Goal: Task Accomplishment & Management: Complete application form

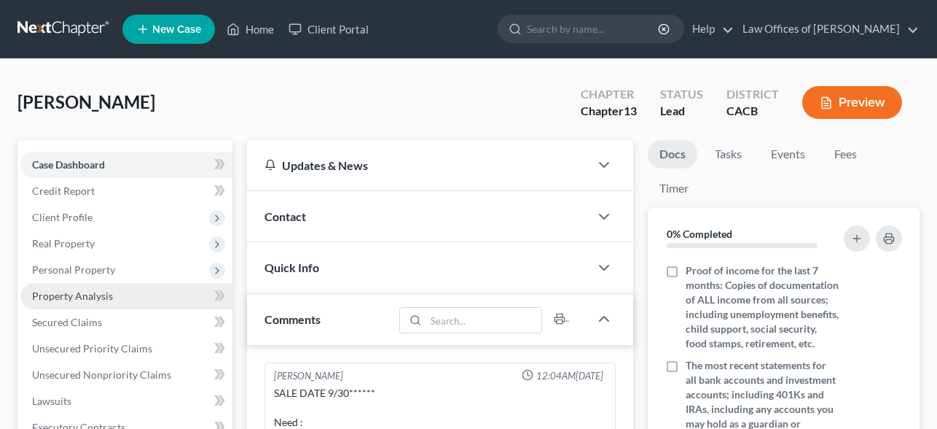
scroll to position [177, 0]
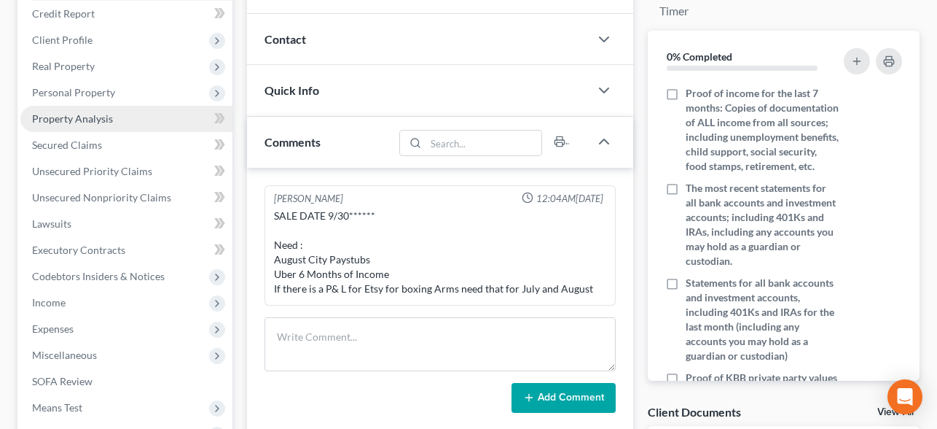
click at [105, 119] on span "Property Analysis" at bounding box center [72, 118] width 81 height 12
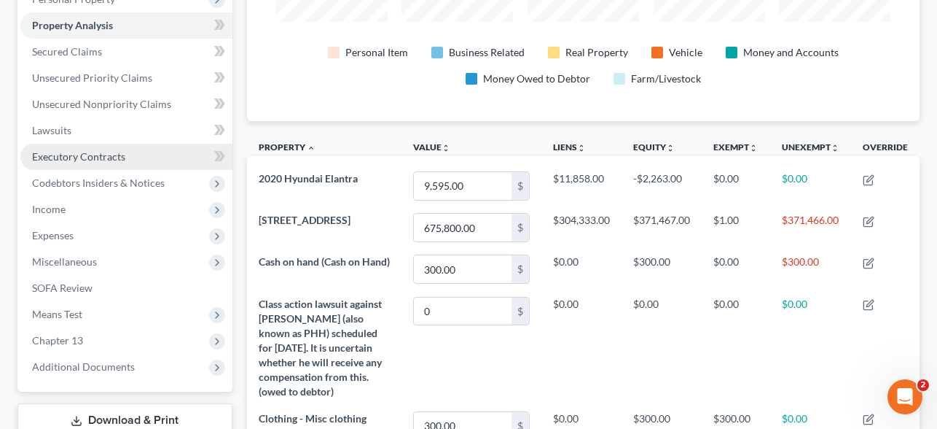
scroll to position [271, 0]
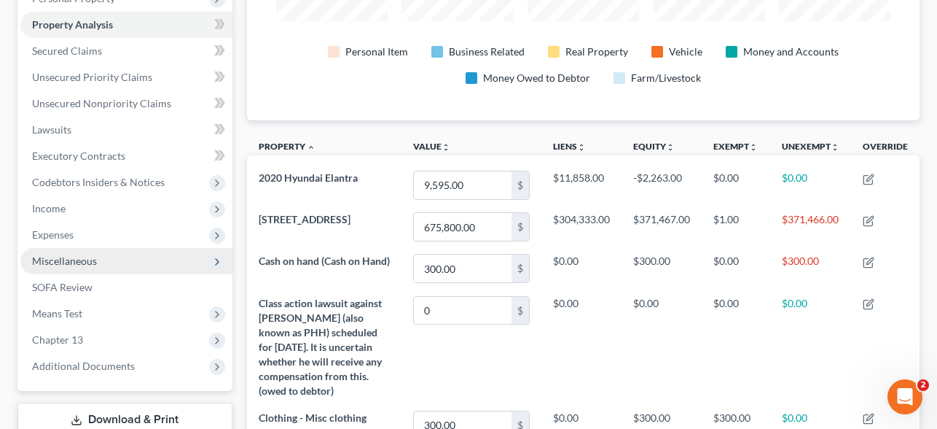
click at [68, 261] on span "Miscellaneous" at bounding box center [64, 260] width 65 height 12
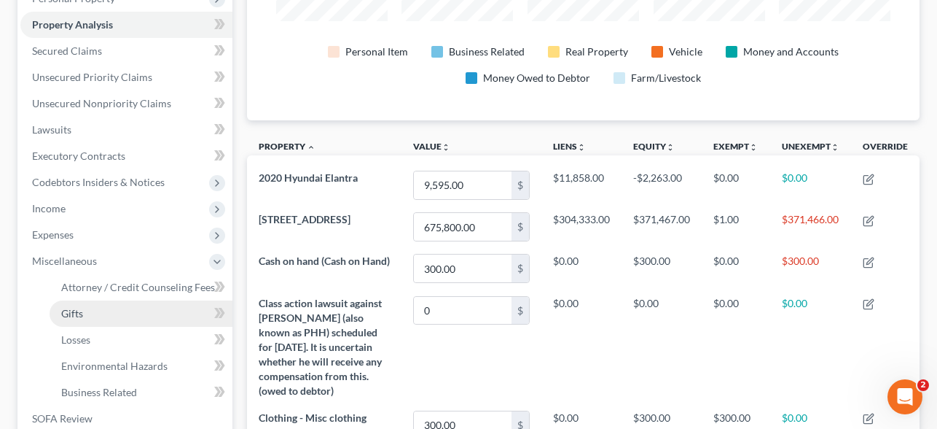
click at [110, 319] on link "Gifts" at bounding box center [141, 313] width 183 height 26
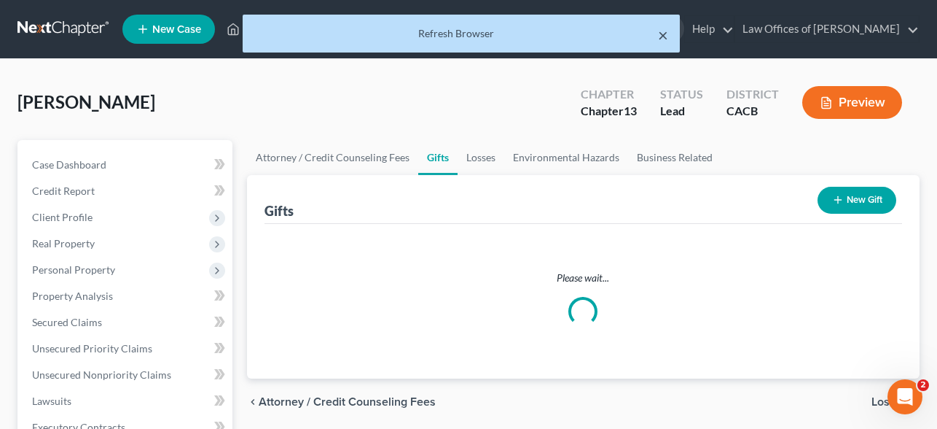
click at [664, 36] on button "×" at bounding box center [663, 34] width 10 height 17
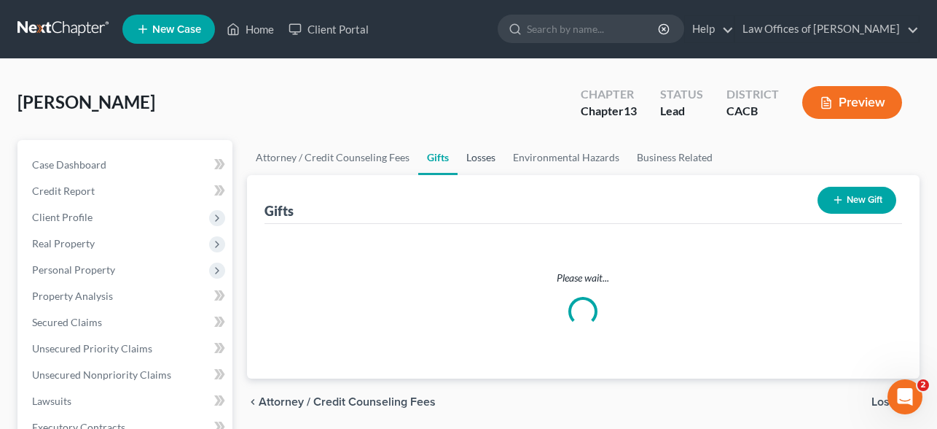
click at [468, 157] on link "Losses" at bounding box center [481, 157] width 47 height 35
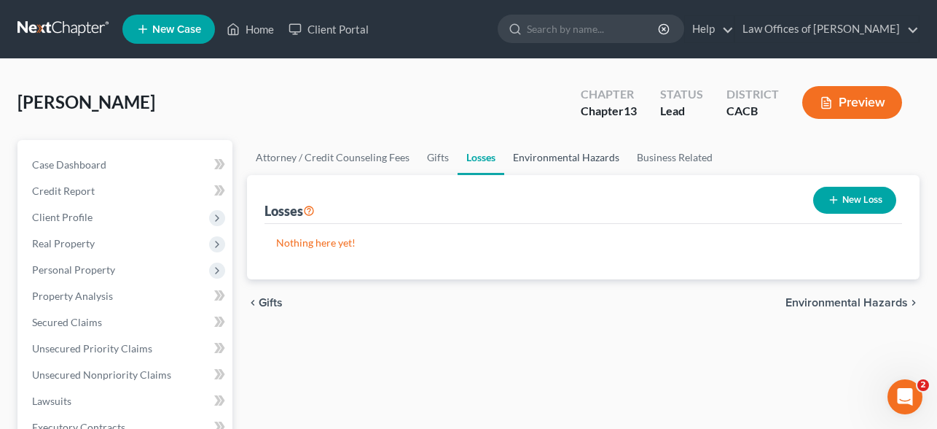
click at [558, 167] on link "Environmental Hazards" at bounding box center [566, 157] width 124 height 35
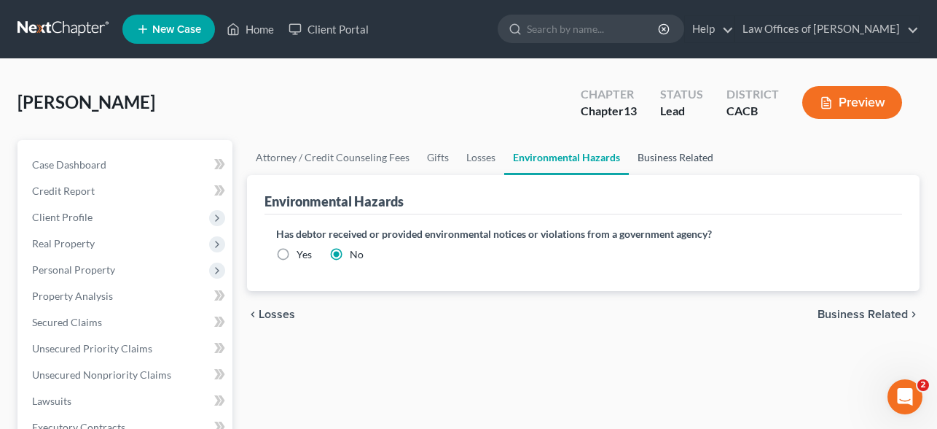
click at [675, 164] on link "Business Related" at bounding box center [675, 157] width 93 height 35
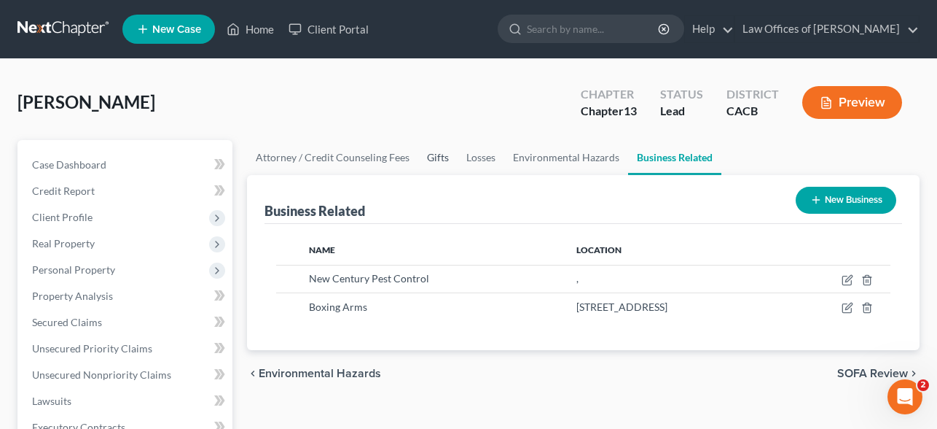
click at [440, 155] on link "Gifts" at bounding box center [437, 157] width 39 height 35
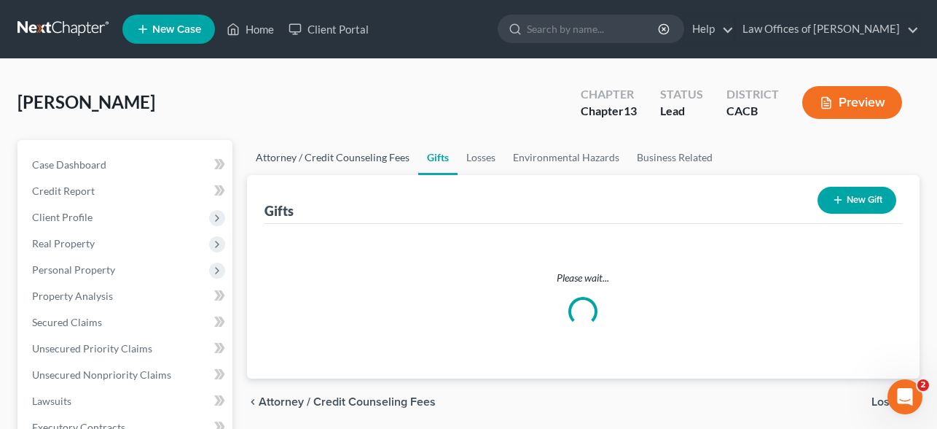
click at [363, 161] on link "Attorney / Credit Counseling Fees" at bounding box center [332, 157] width 171 height 35
select select "0"
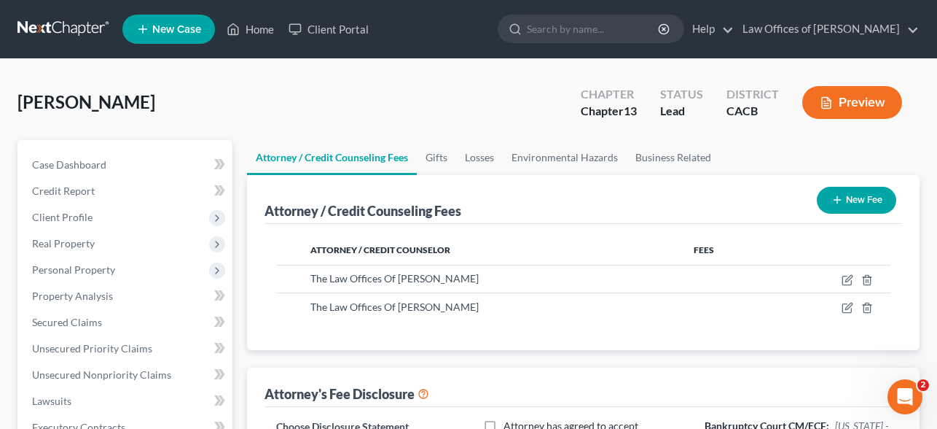
click at [45, 24] on link at bounding box center [63, 29] width 93 height 26
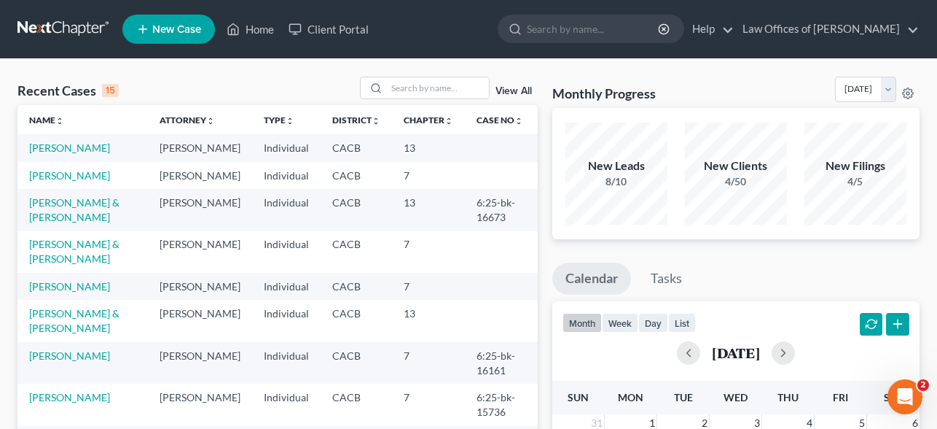
click at [518, 89] on link "View All" at bounding box center [514, 91] width 36 height 10
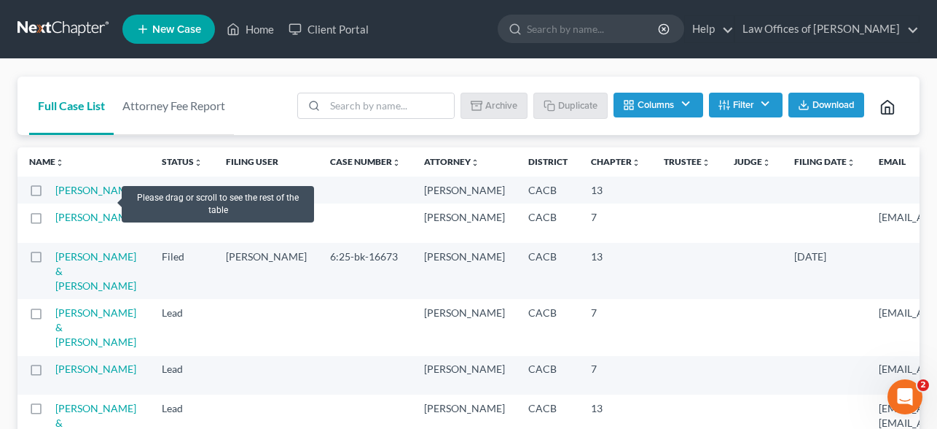
click at [50, 194] on label at bounding box center [50, 194] width 0 height 0
click at [55, 192] on input "checkbox" at bounding box center [59, 187] width 9 height 9
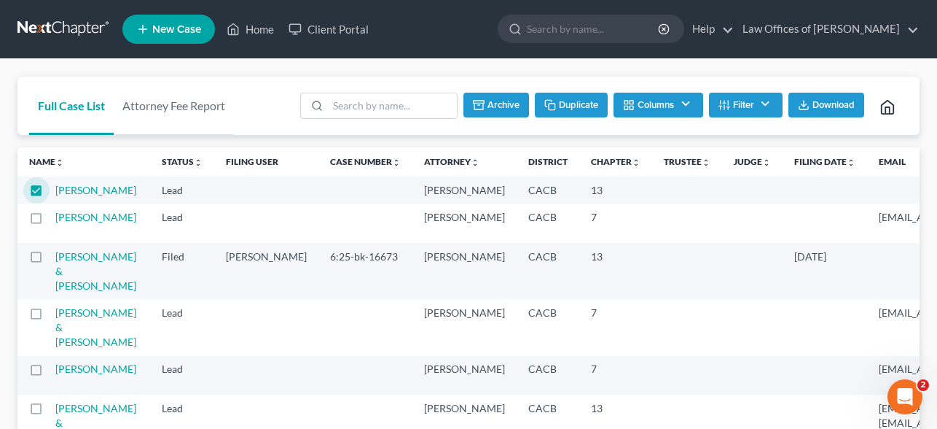
click at [563, 101] on button "Duplicate" at bounding box center [571, 105] width 73 height 25
checkbox input "false"
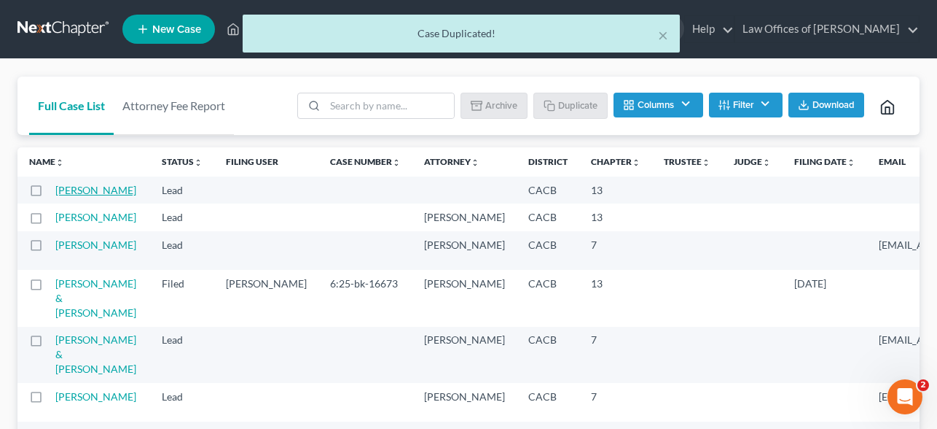
click at [72, 188] on link "[PERSON_NAME]" at bounding box center [95, 190] width 81 height 12
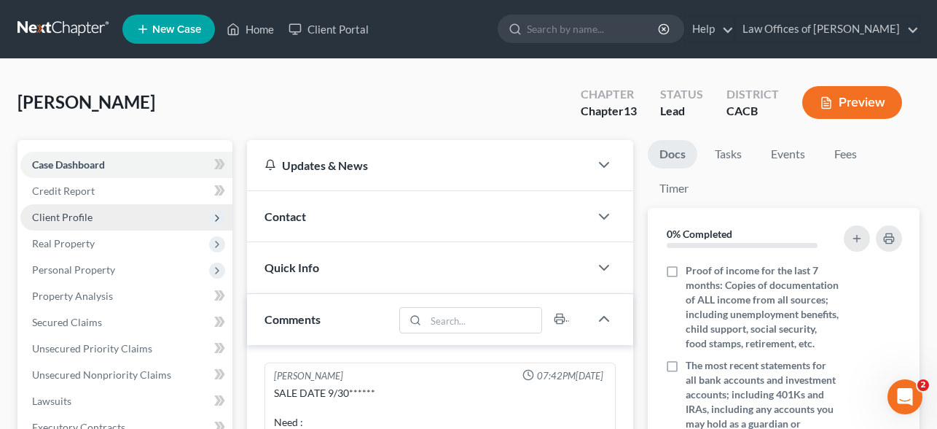
click at [79, 216] on span "Client Profile" at bounding box center [62, 217] width 60 height 12
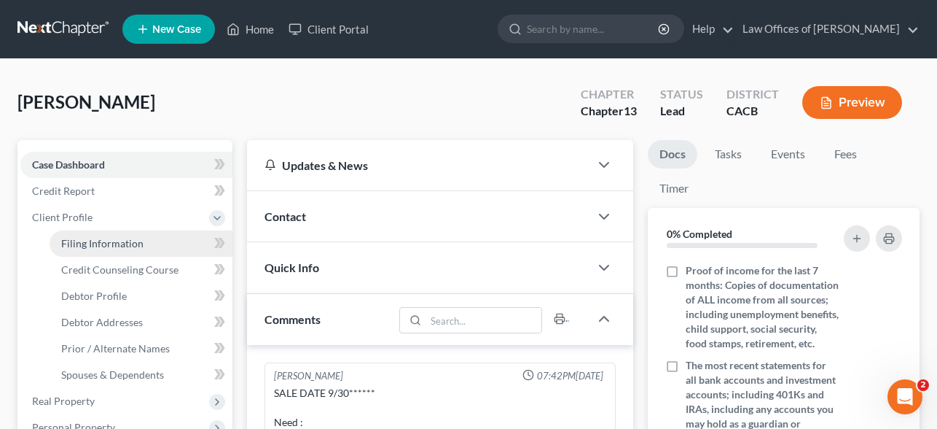
click at [89, 237] on span "Filing Information" at bounding box center [102, 243] width 82 height 12
select select "1"
select select "0"
select select "3"
select select "7"
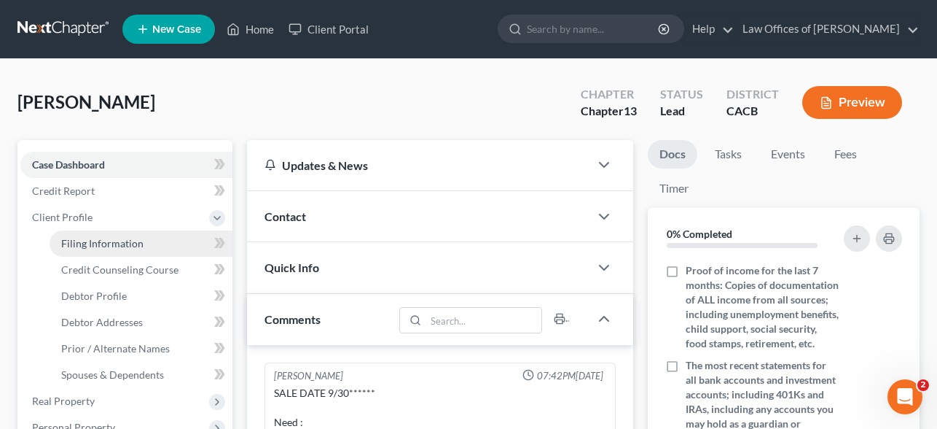
select select "0"
select select "4"
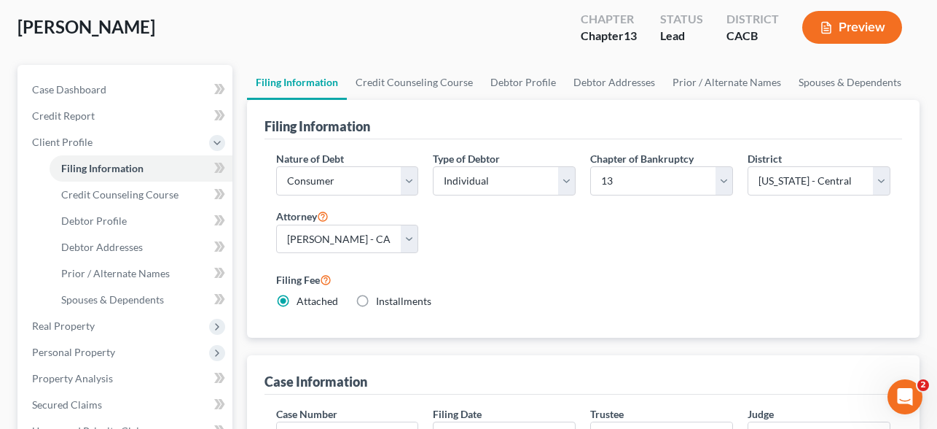
scroll to position [85, 0]
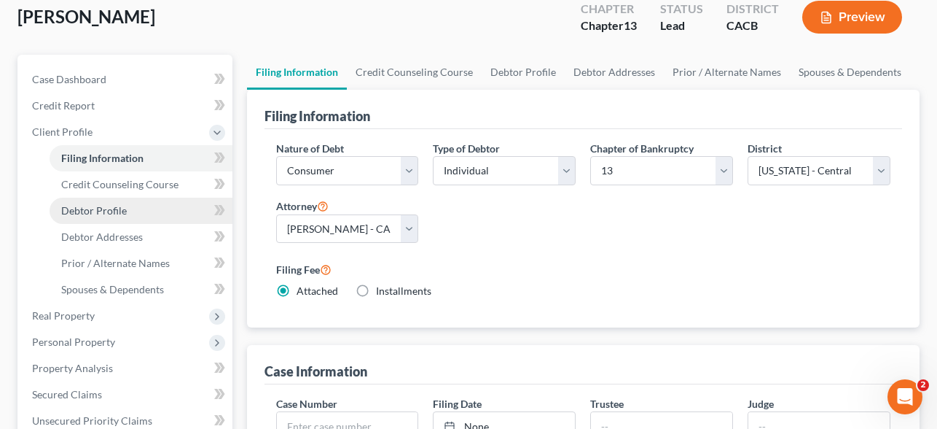
click at [105, 208] on span "Debtor Profile" at bounding box center [94, 210] width 66 height 12
select select "3"
select select "0"
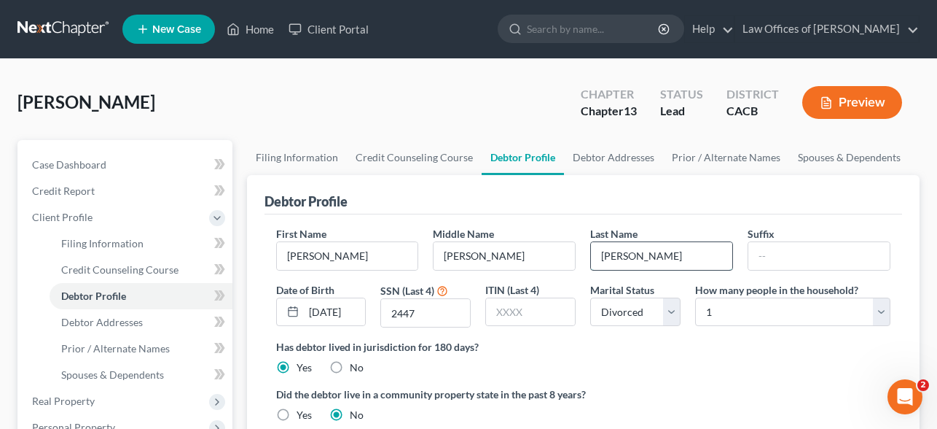
click at [679, 252] on input "Hammett" at bounding box center [661, 256] width 141 height 28
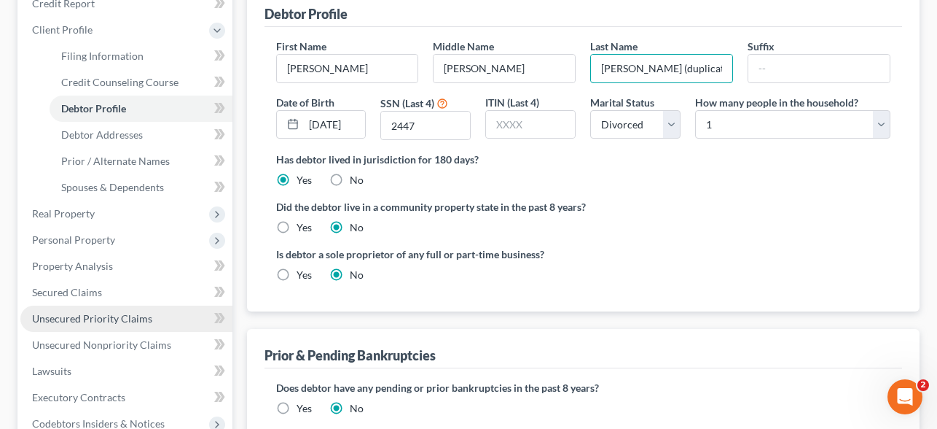
scroll to position [365, 0]
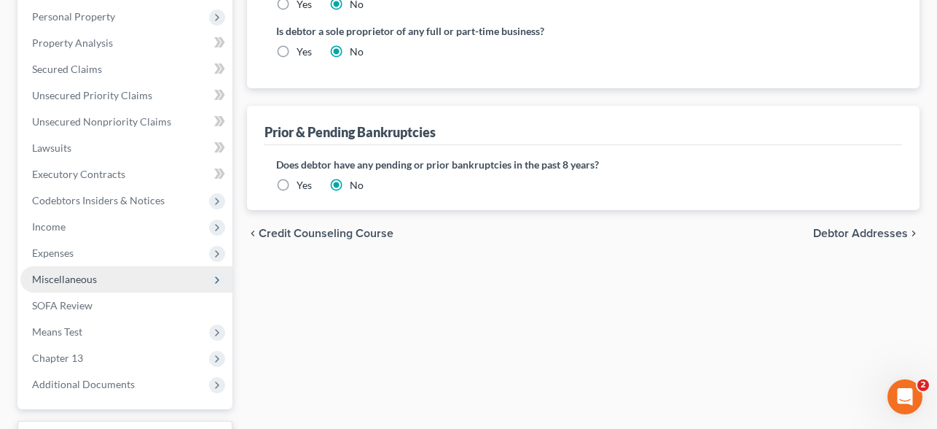
type input "Hammett (duplicate)"
click at [69, 282] on span "Miscellaneous" at bounding box center [64, 279] width 65 height 12
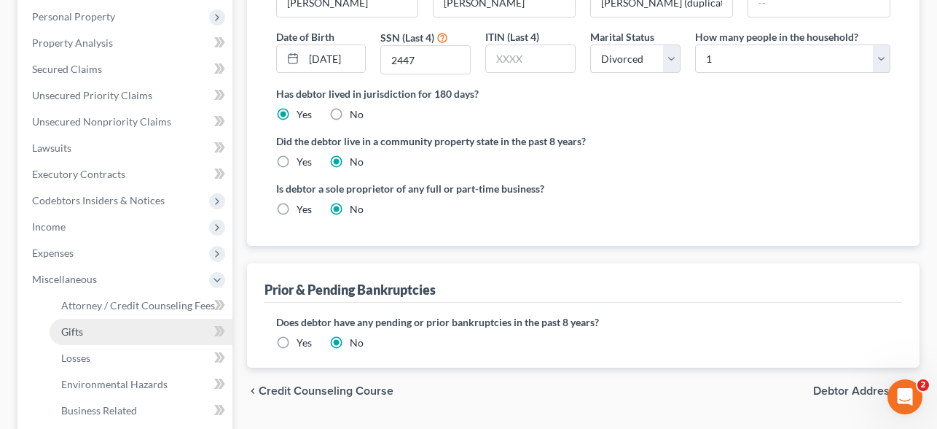
click at [97, 336] on link "Gifts" at bounding box center [141, 332] width 183 height 26
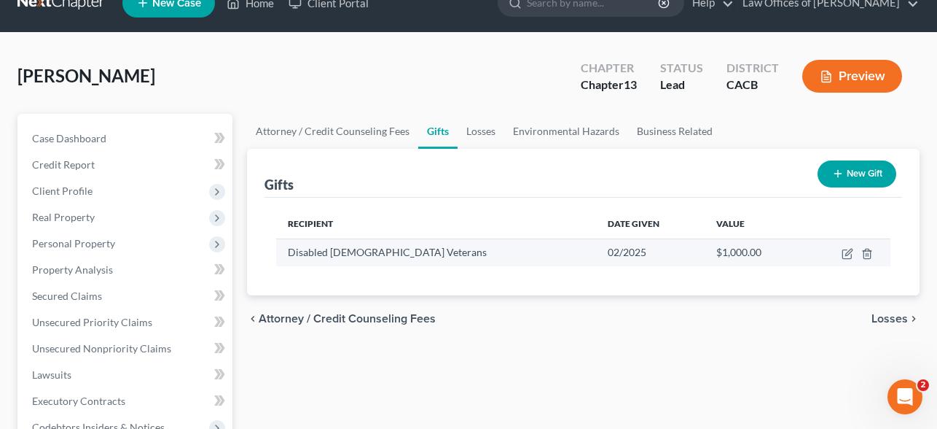
scroll to position [33, 0]
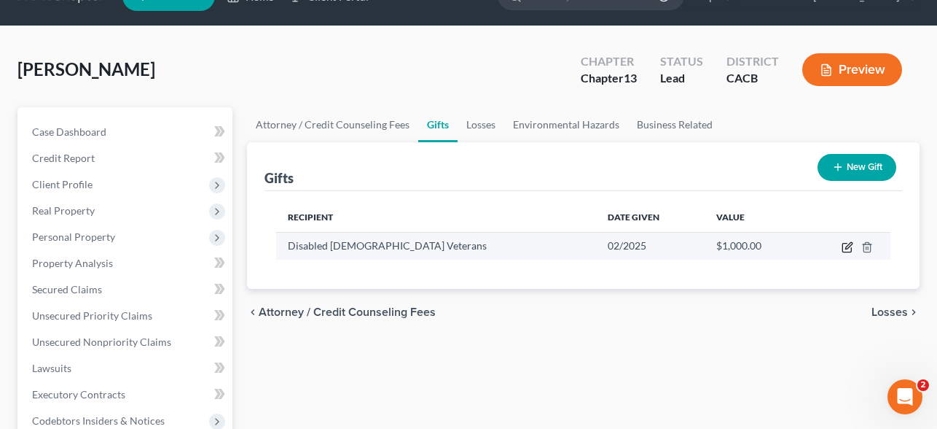
click at [847, 247] on icon "button" at bounding box center [848, 247] width 12 height 12
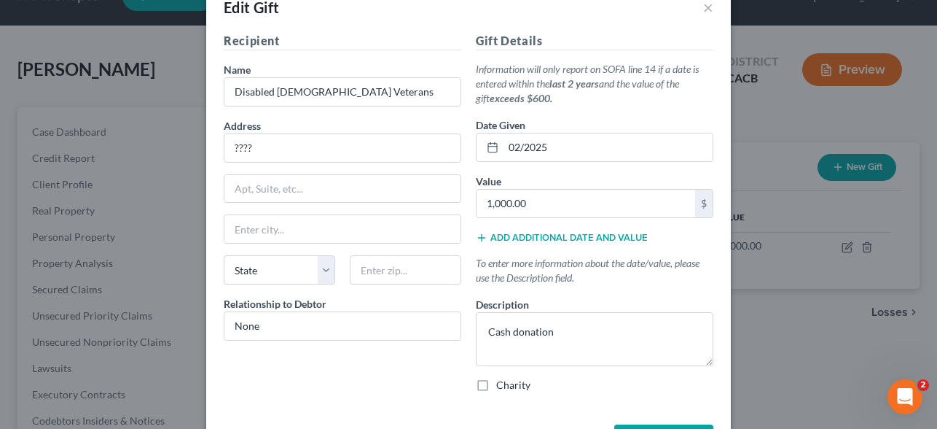
scroll to position [7, 0]
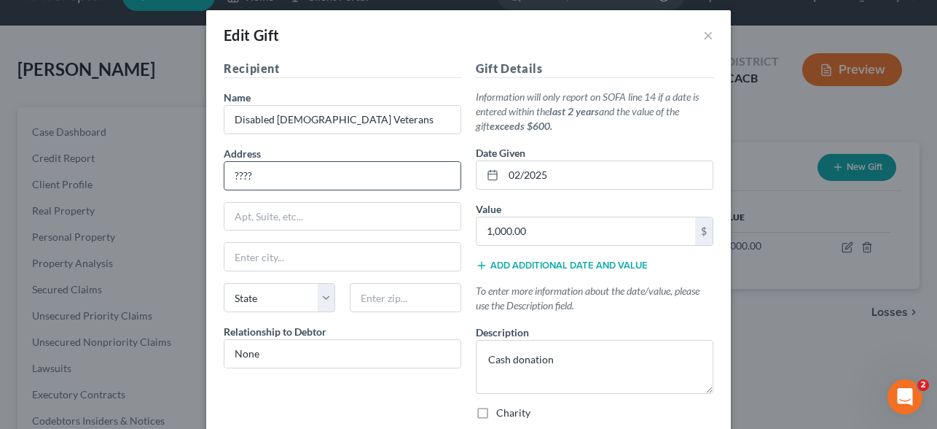
click at [343, 176] on input "????" at bounding box center [342, 176] width 236 height 28
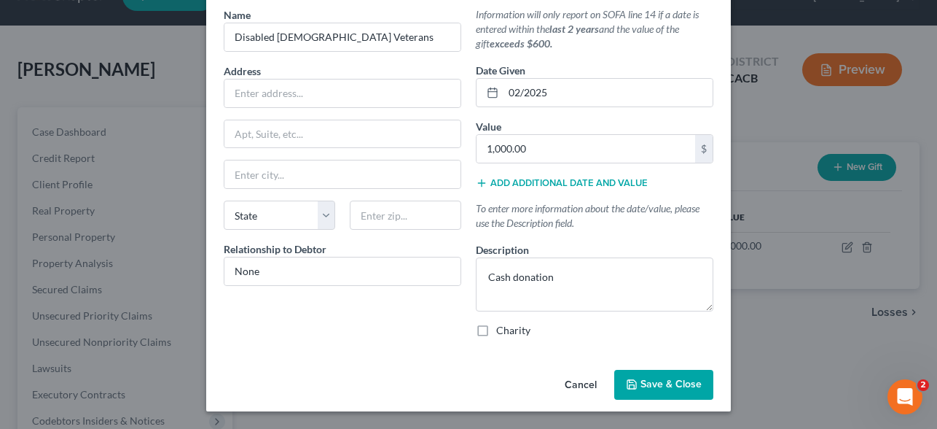
click at [660, 378] on span "Save & Close" at bounding box center [671, 384] width 61 height 12
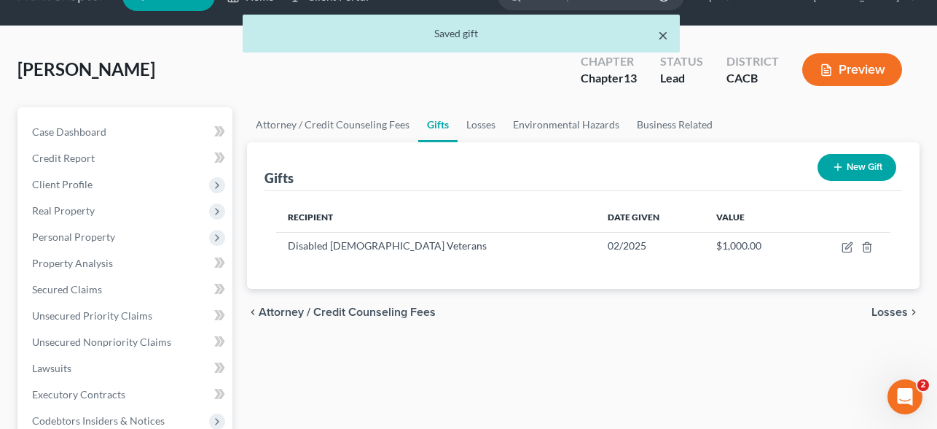
click at [667, 38] on button "×" at bounding box center [663, 34] width 10 height 17
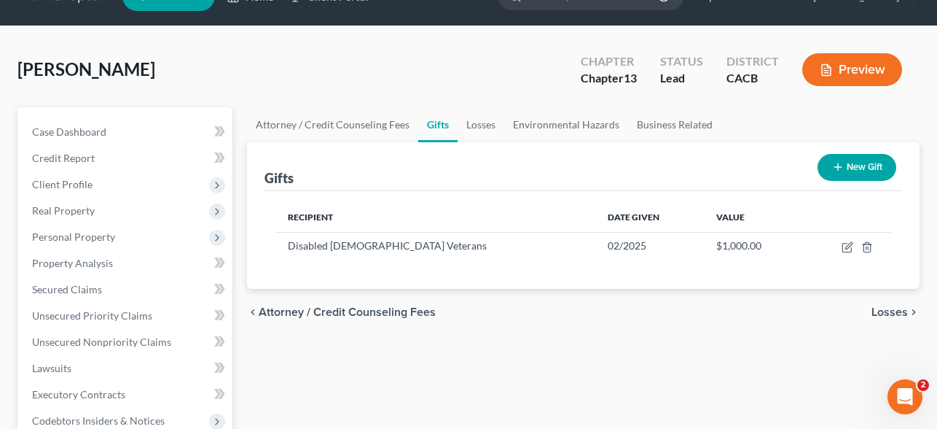
click at [828, 62] on button "Preview" at bounding box center [853, 69] width 100 height 33
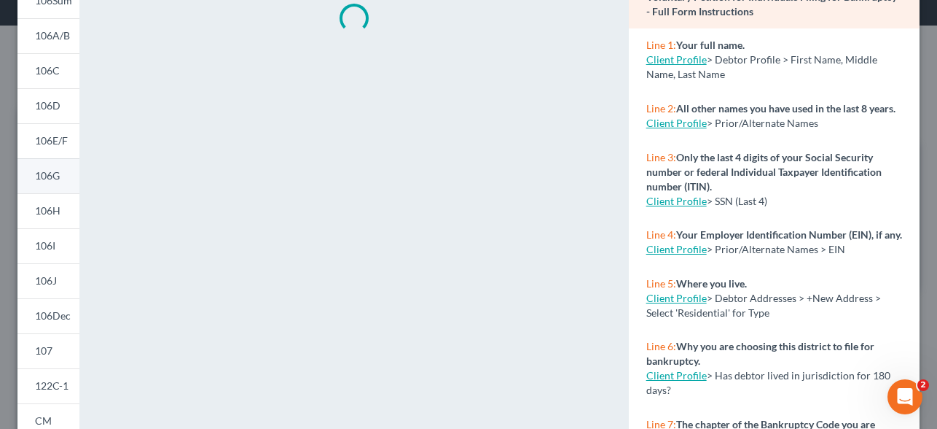
scroll to position [140, 0]
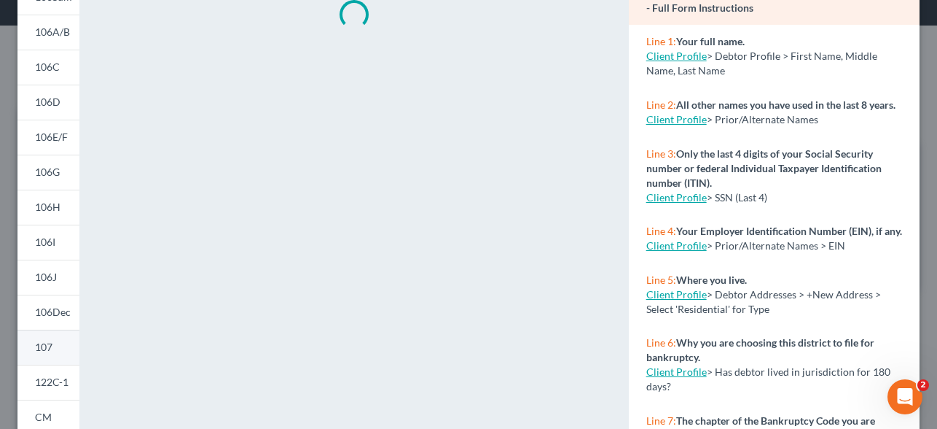
click at [47, 348] on span "107" at bounding box center [43, 346] width 17 height 12
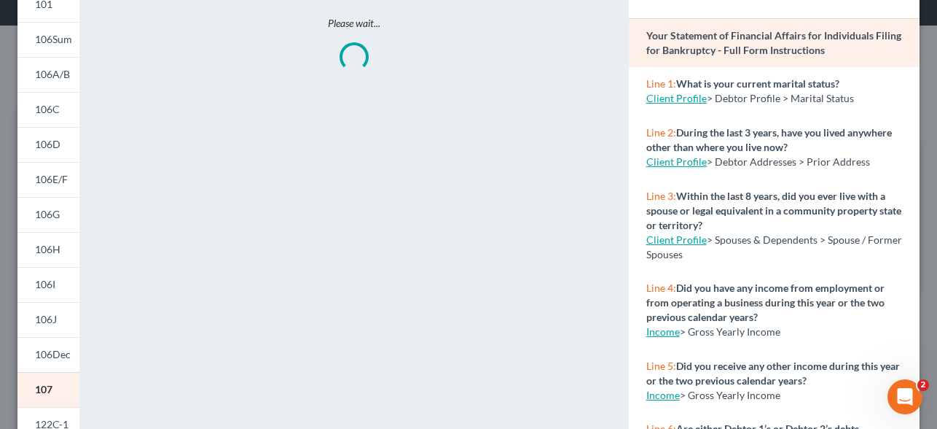
scroll to position [94, 0]
